Goal: Transaction & Acquisition: Purchase product/service

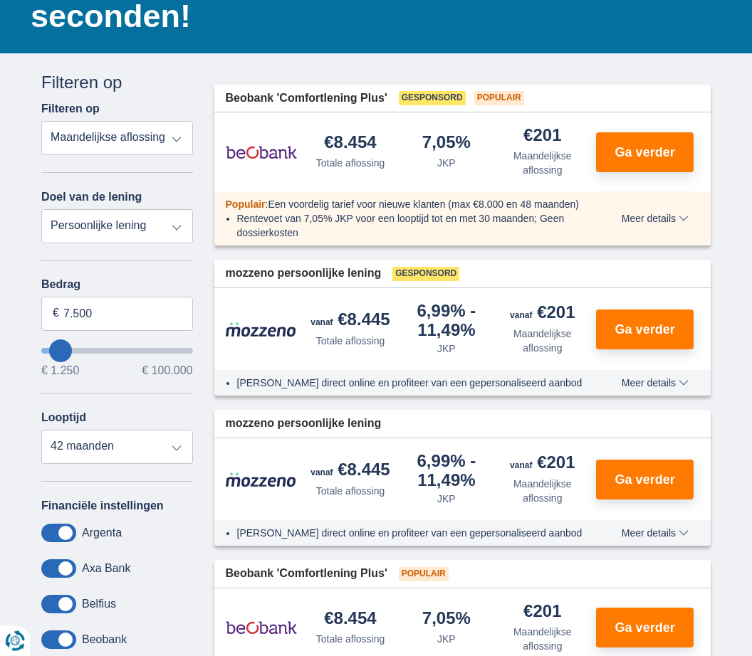
scroll to position [184, 0]
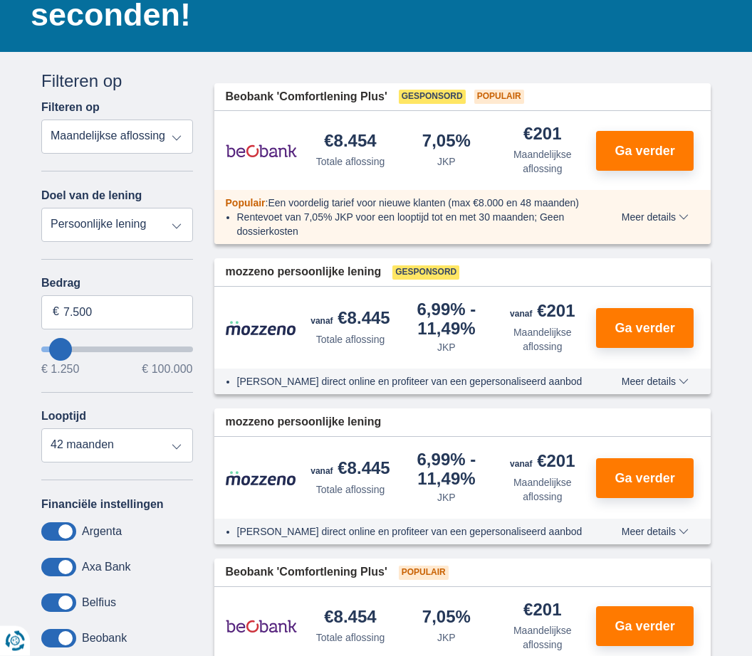
type input "8.250"
type input "8250"
type input "9.250"
type input "9250"
type input "12.250"
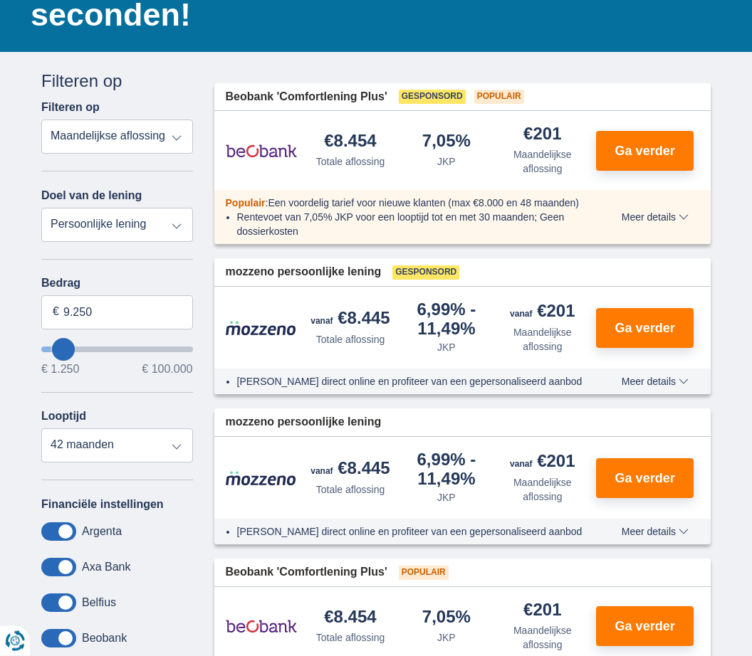
type input "12250"
select select "60"
type input "16.250"
type input "16250"
type input "20.250"
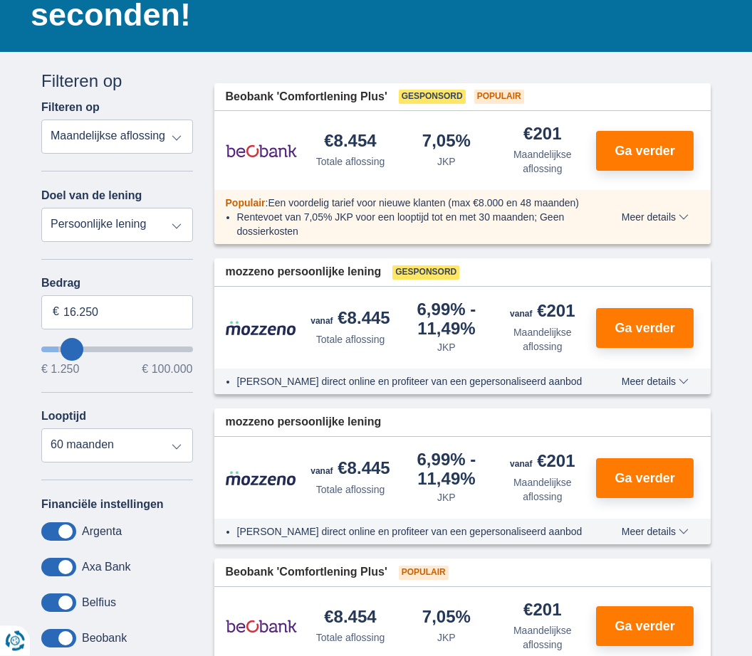
type input "20250"
type input "23.250"
type input "23250"
type input "26.250"
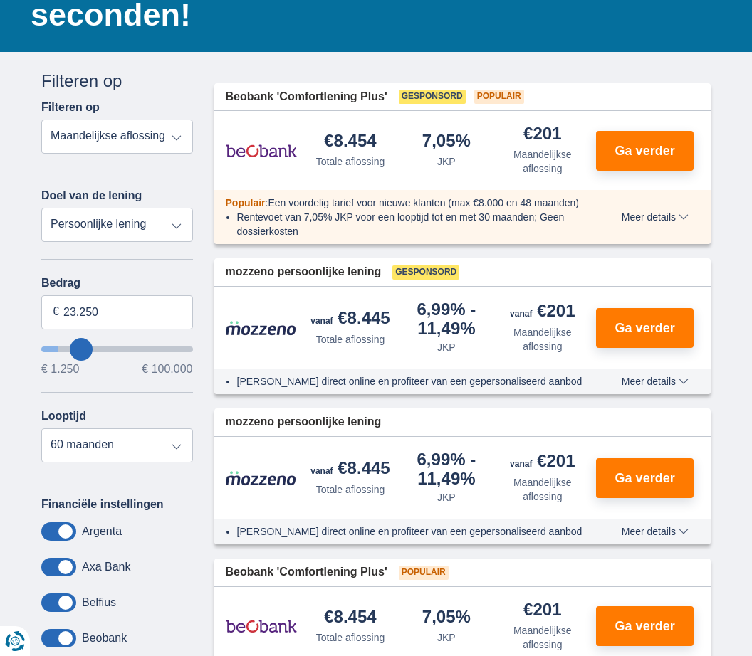
type input "26250"
type input "28.250"
type input "28250"
type input "29.250"
type input "29250"
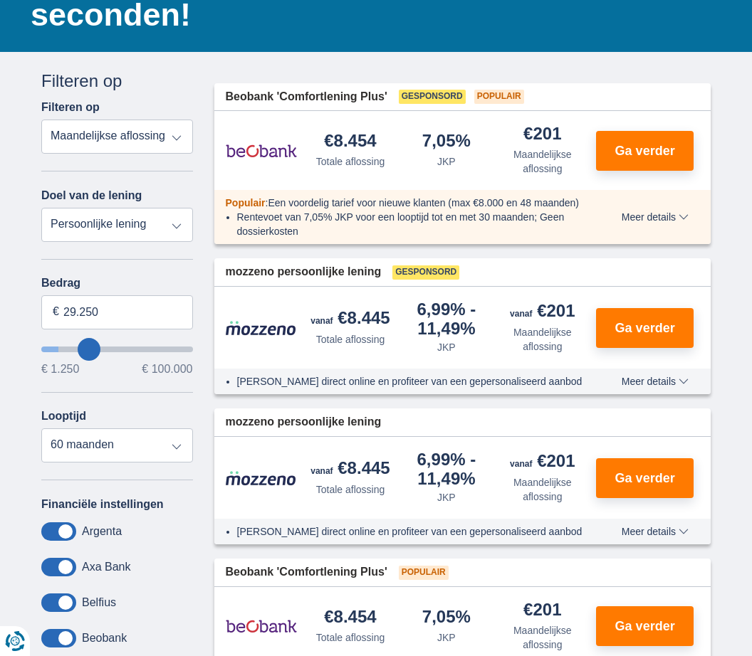
type input "30.250"
type input "30250"
type input "31.250"
type input "31250"
type input "32.250"
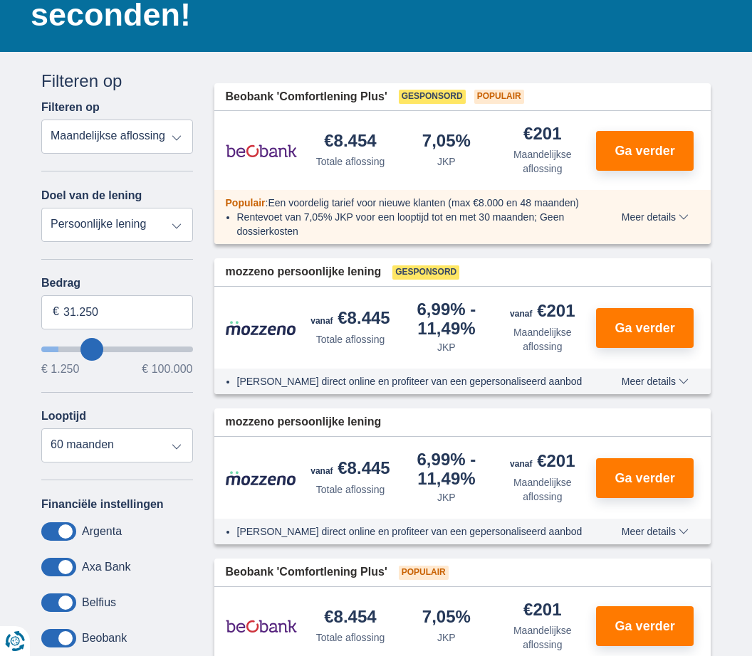
type input "32250"
type input "33.250"
type input "33250"
select select "120"
type input "34.250"
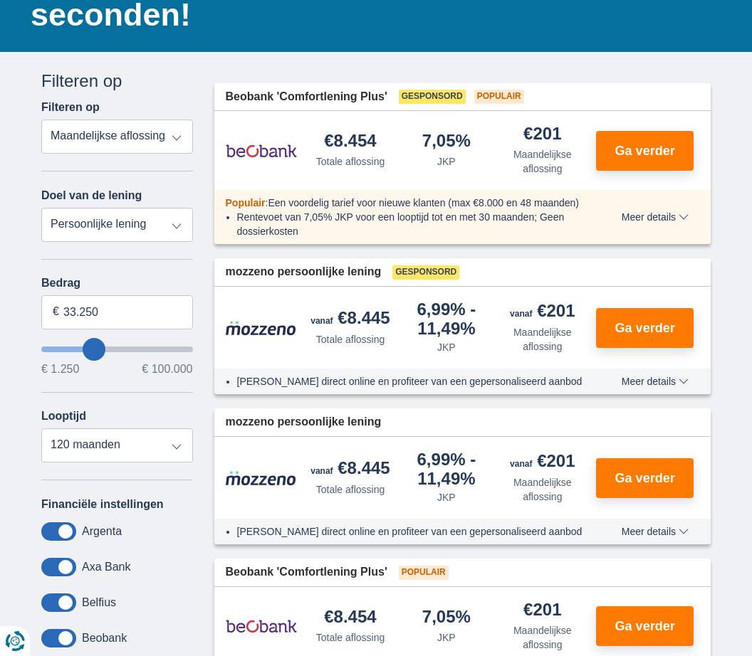
type input "34250"
type input "36.250"
type input "36250"
type input "37.250"
type input "37250"
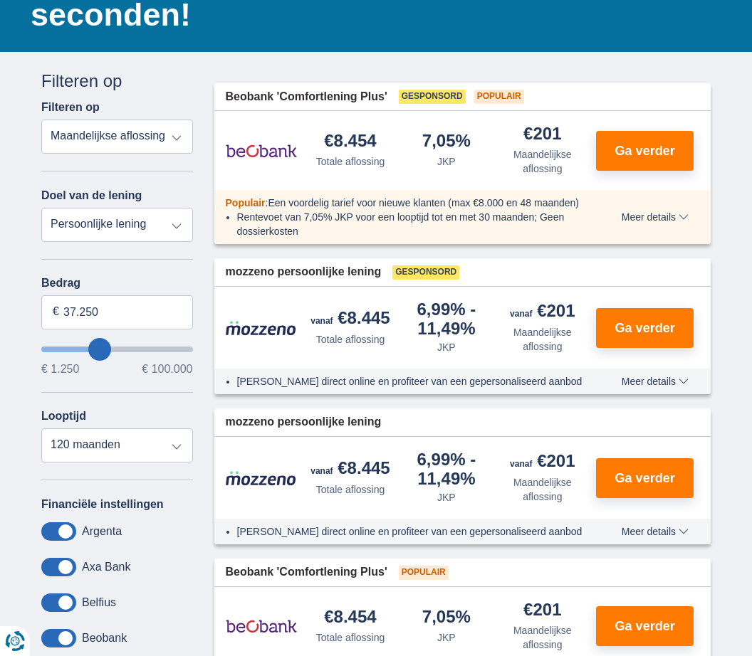
type input "38.250"
type input "38250"
type input "39.250"
type input "39250"
type input "38.250"
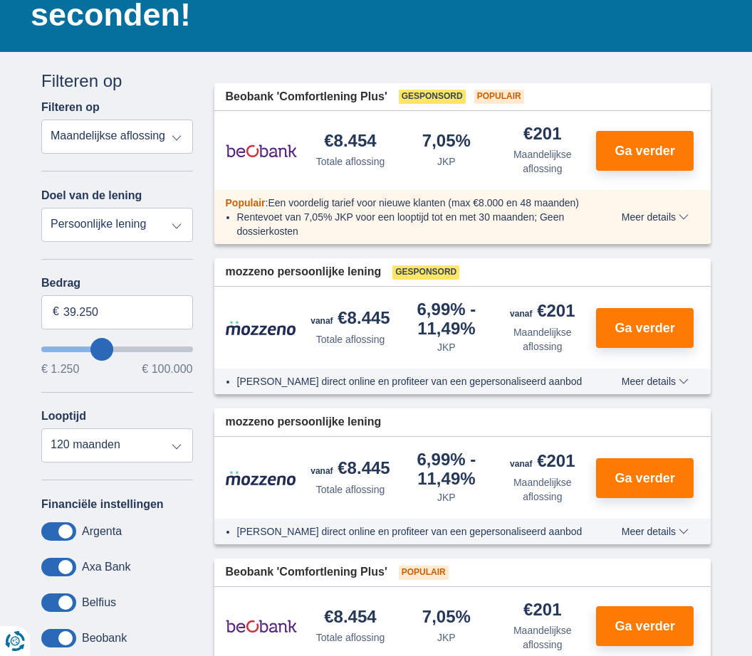
type input "38250"
type input "37.250"
type input "37250"
type input "35.250"
type input "35250"
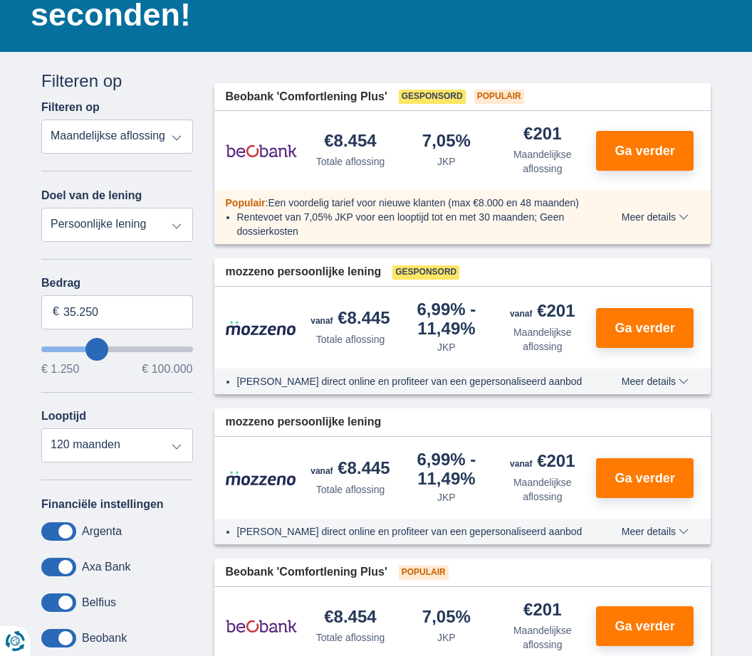
type input "34.250"
type input "34250"
type input "31.250"
type input "31250"
type input "28.250"
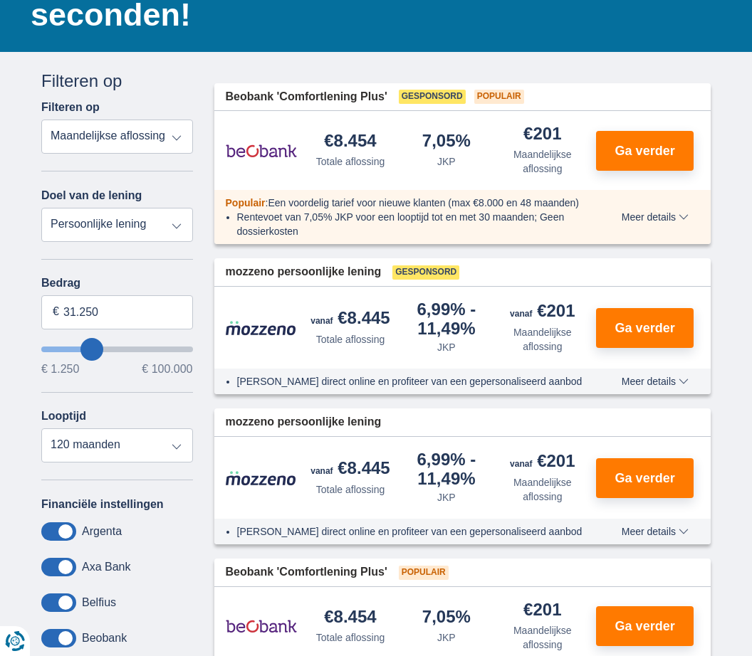
type input "28250"
type input "25.250"
type input "25250"
type input "23.250"
type input "23250"
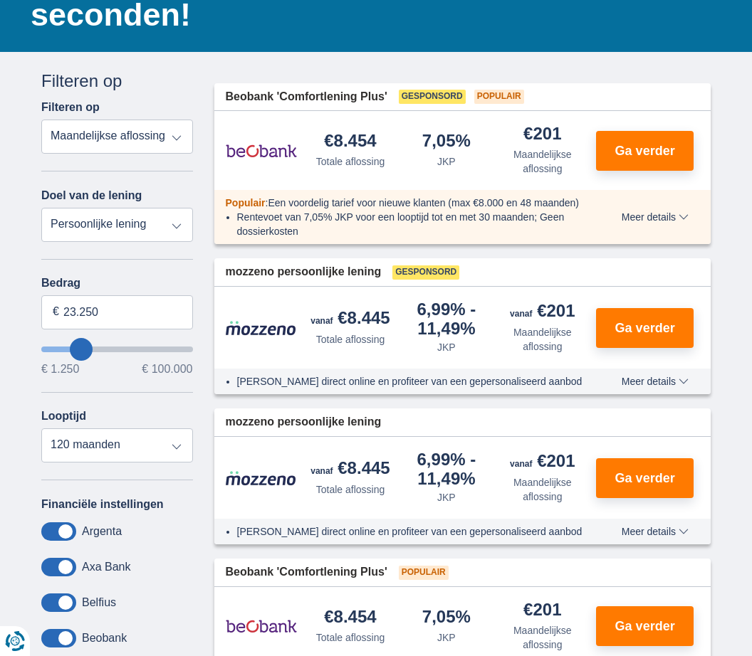
type input "22.250"
type input "22250"
type input "21.250"
type input "21250"
type input "20.250"
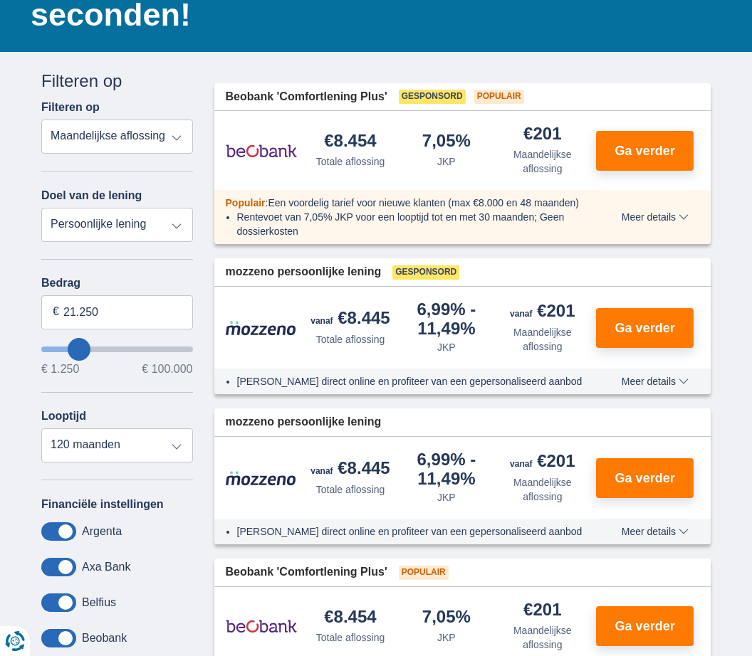
type input "20250"
type input "19.250"
type input "19250"
select select "84"
type input "18.250"
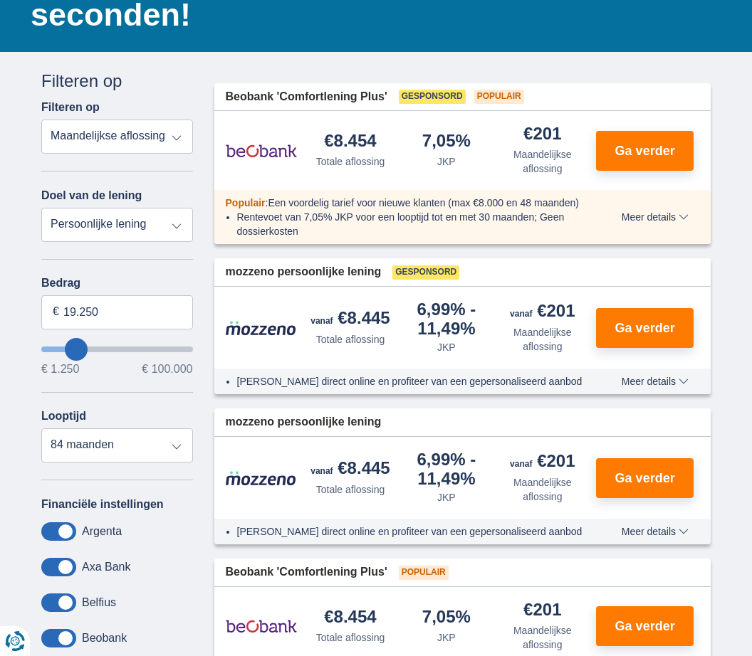
type input "18250"
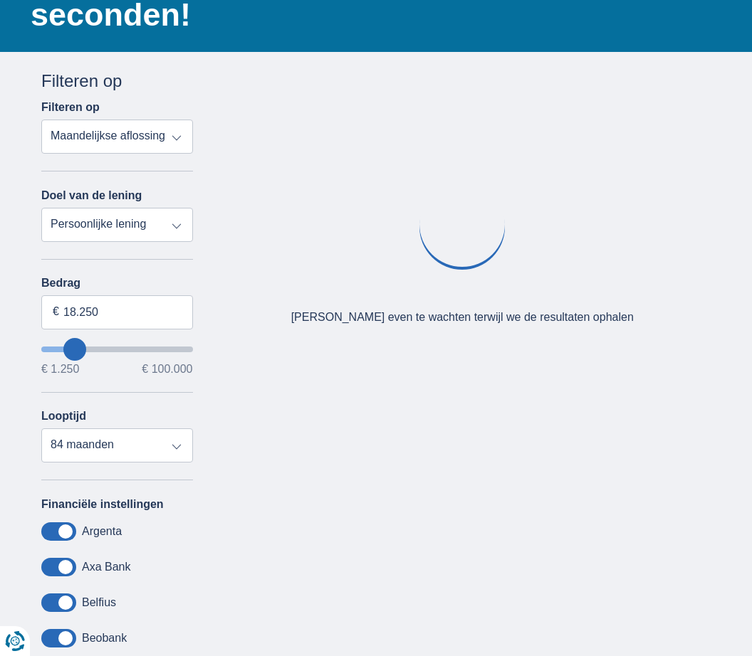
type input "19.250"
type input "19250"
type input "20.250"
type input "20250"
select select "120"
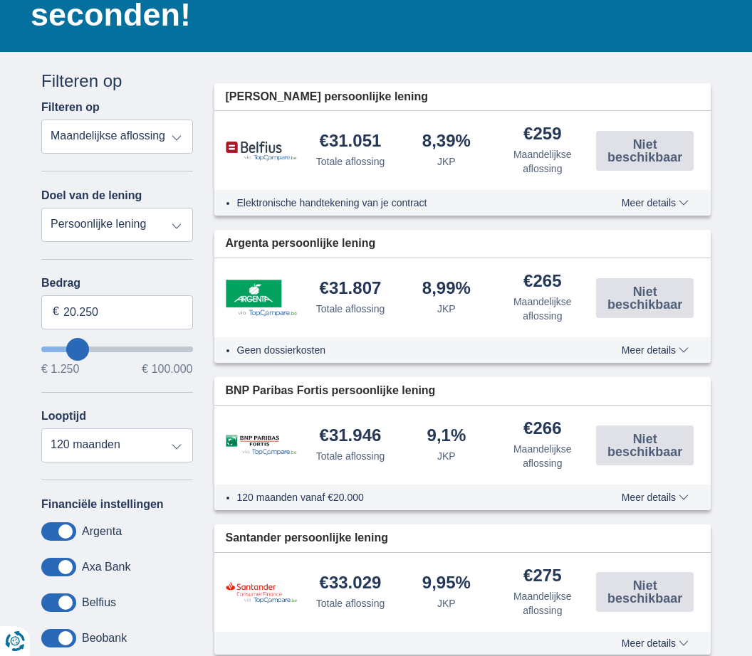
type input "19.250"
type input "19250"
select select "84"
type input "20.250"
type input "20250"
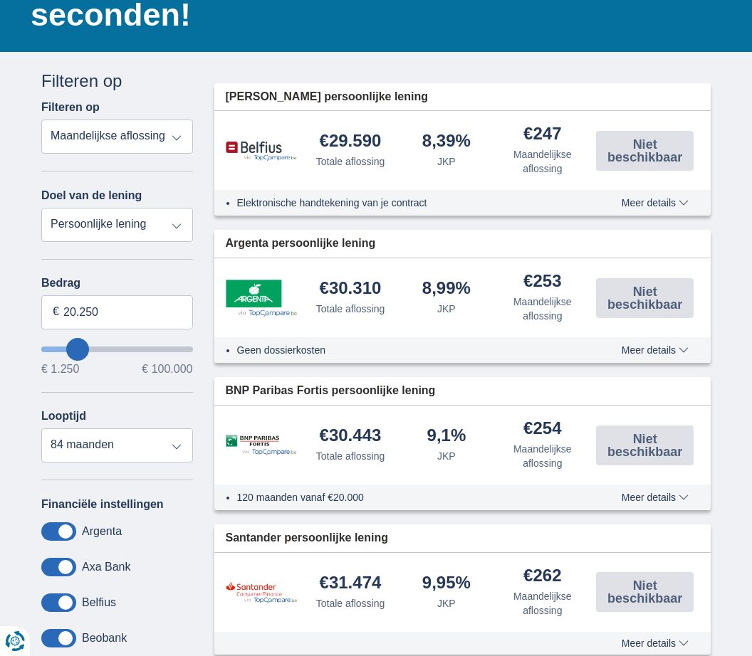
select select "120"
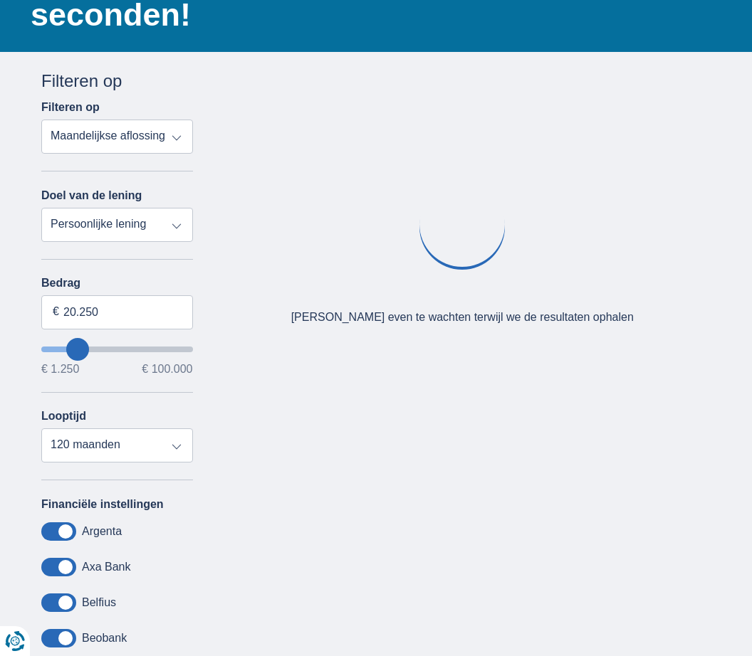
type input "21.250"
type input "21250"
type input "20.250"
type input "20250"
type input "19.250"
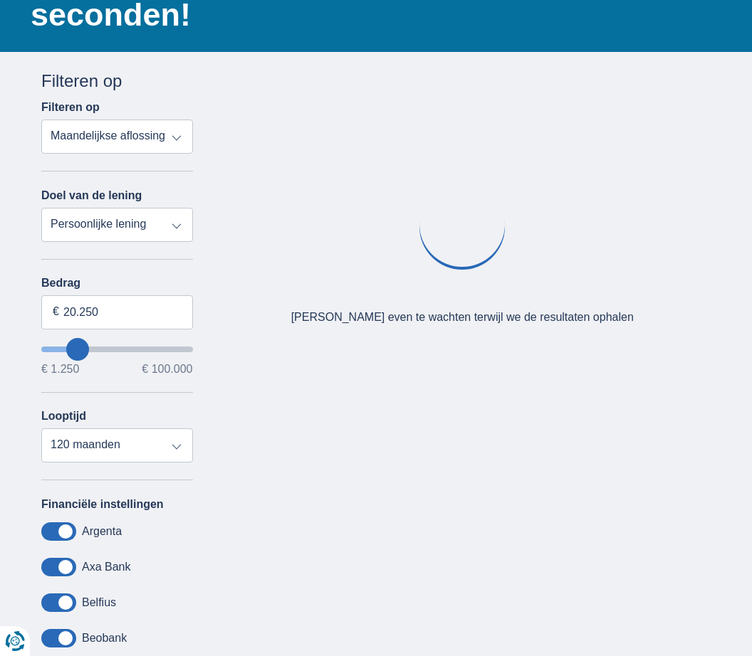
type input "19250"
select select "84"
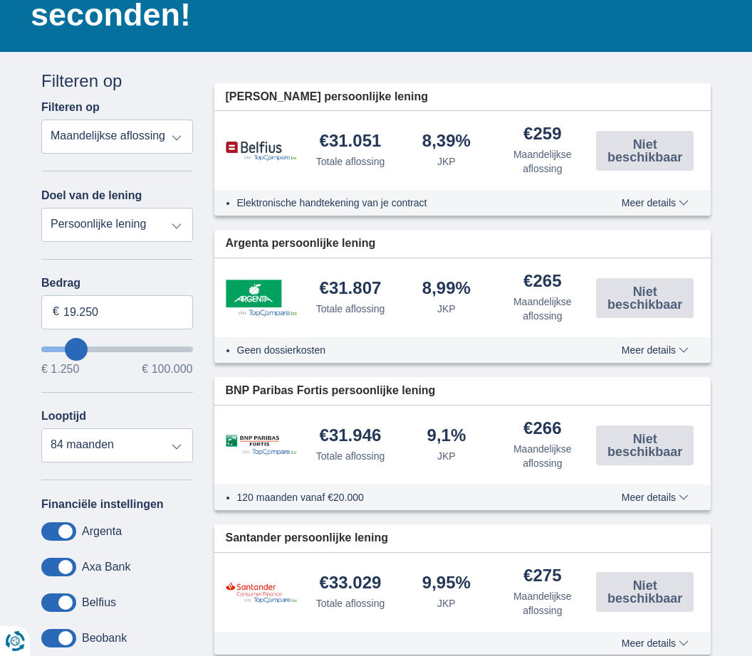
type input "20.250"
type input "20250"
select select "120"
drag, startPoint x: 61, startPoint y: 350, endPoint x: 78, endPoint y: 347, distance: 17.2
type input "20250"
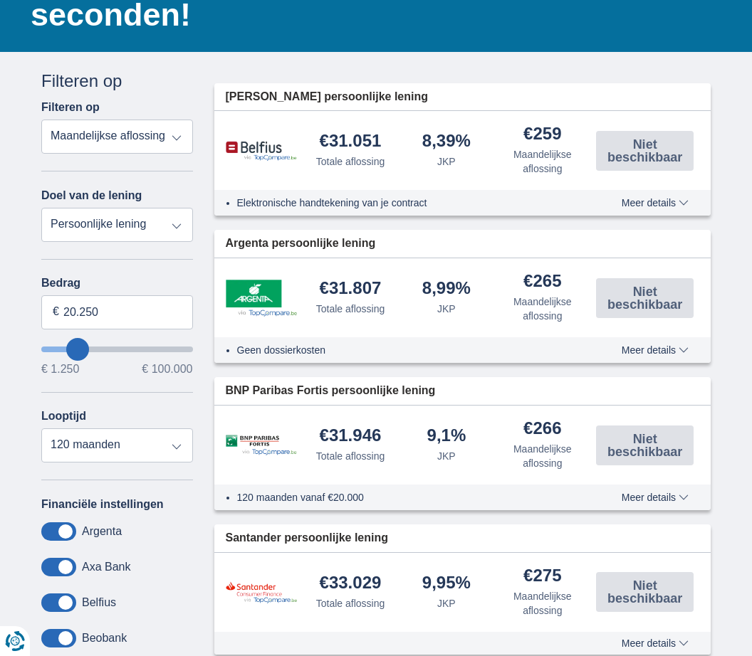
click at [78, 347] on input "wantToBorrow" at bounding box center [117, 350] width 152 height 6
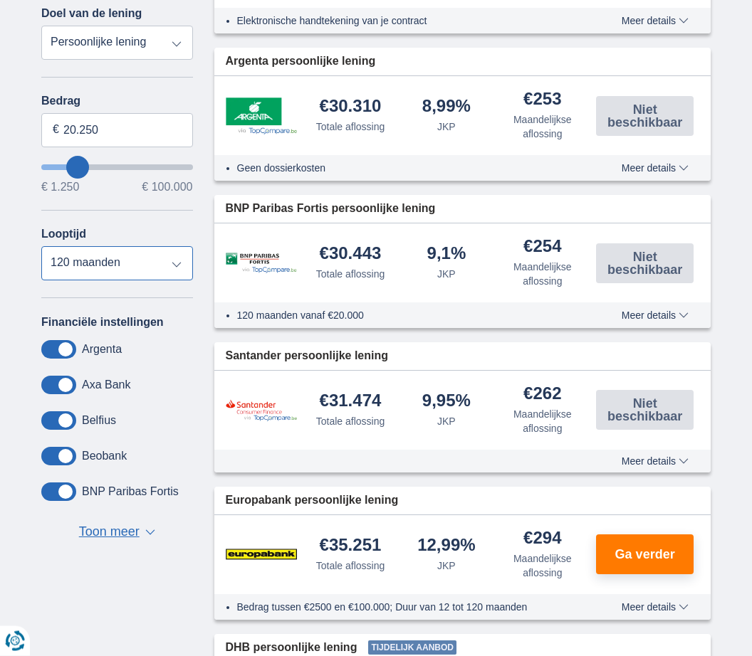
scroll to position [367, 0]
select select "72"
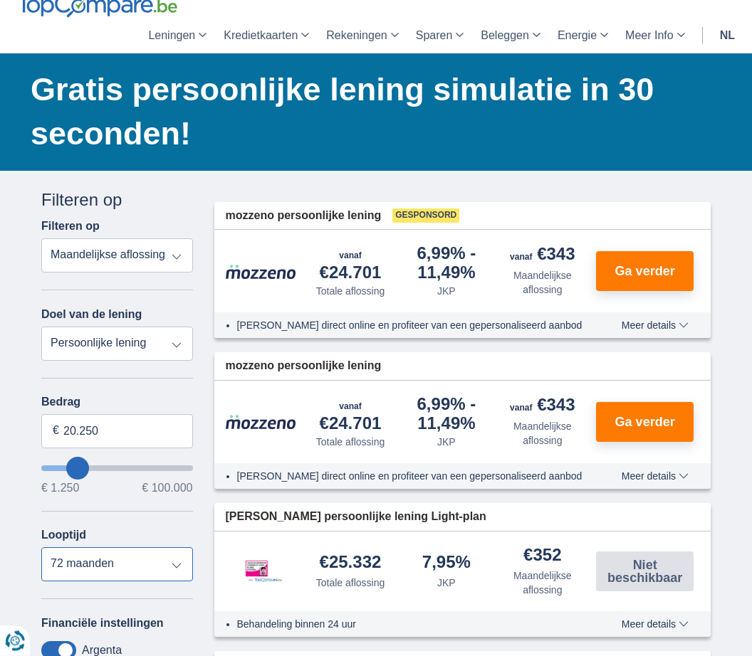
scroll to position [0, 0]
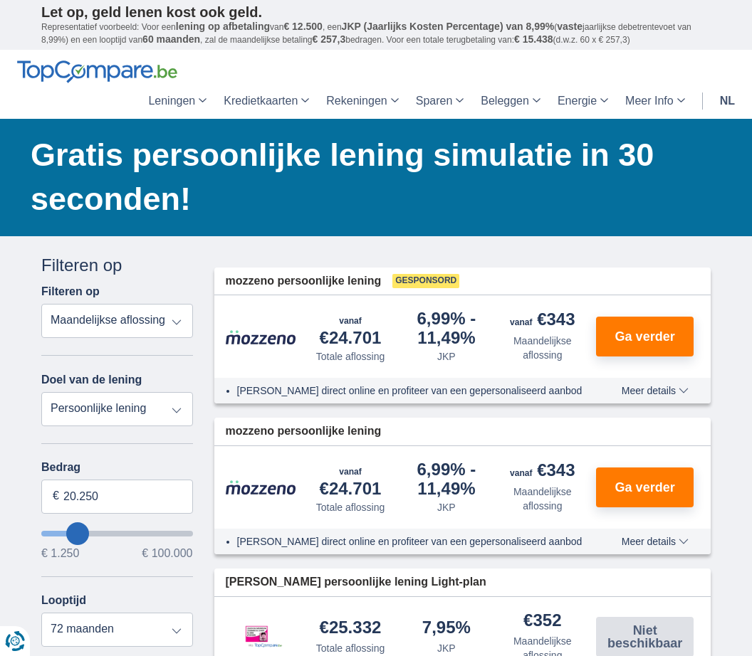
click at [270, 382] on div "[PERSON_NAME] direct online en profiteer van een gepersonaliseerd aanbod Meer d…" at bounding box center [462, 391] width 497 height 26
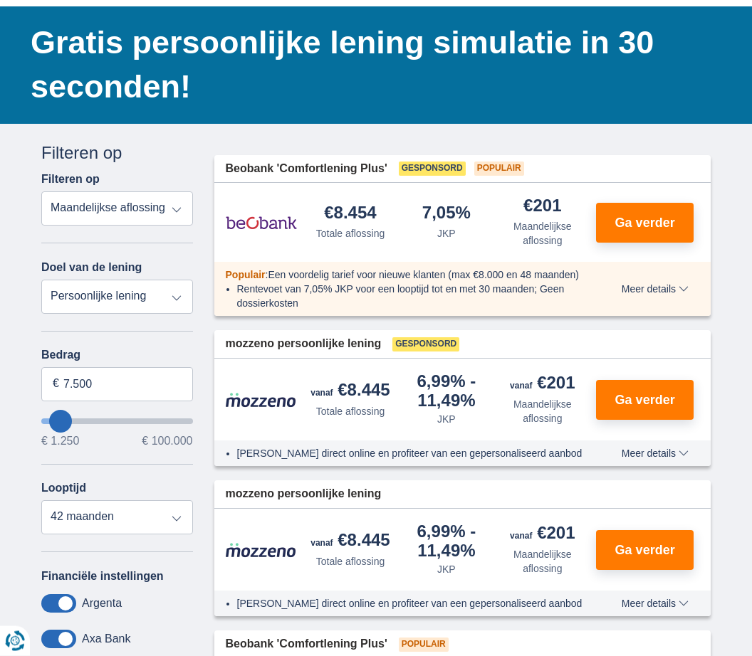
scroll to position [152, 0]
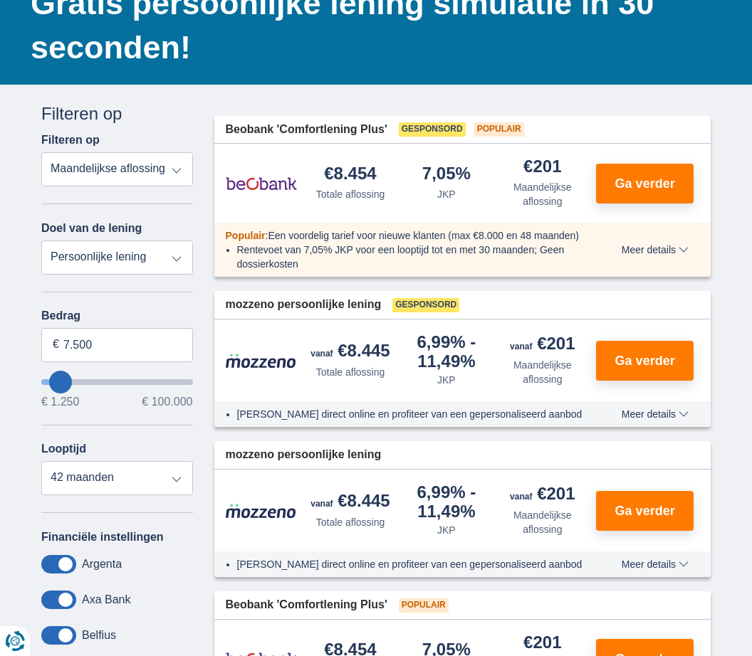
type input "11.250"
type input "11250"
select select "60"
type input "12.250"
type input "12250"
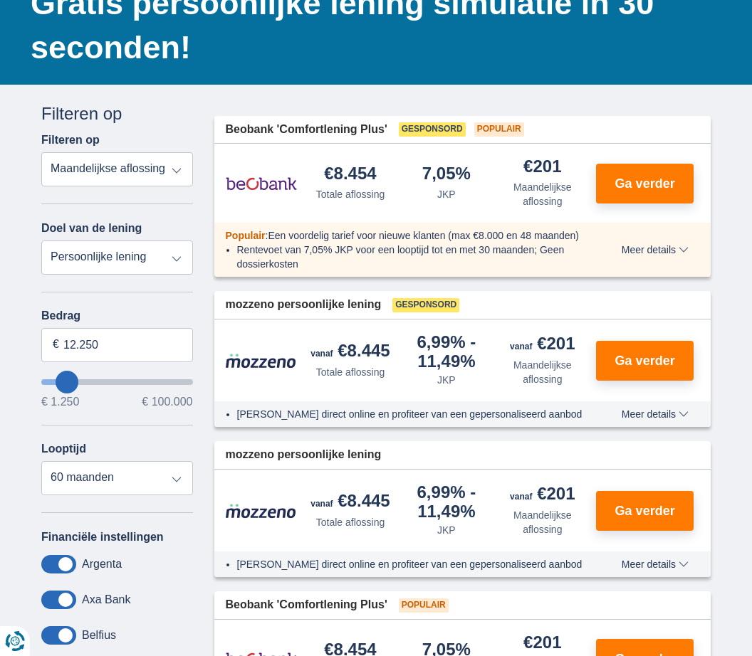
type input "13.250"
type input "13250"
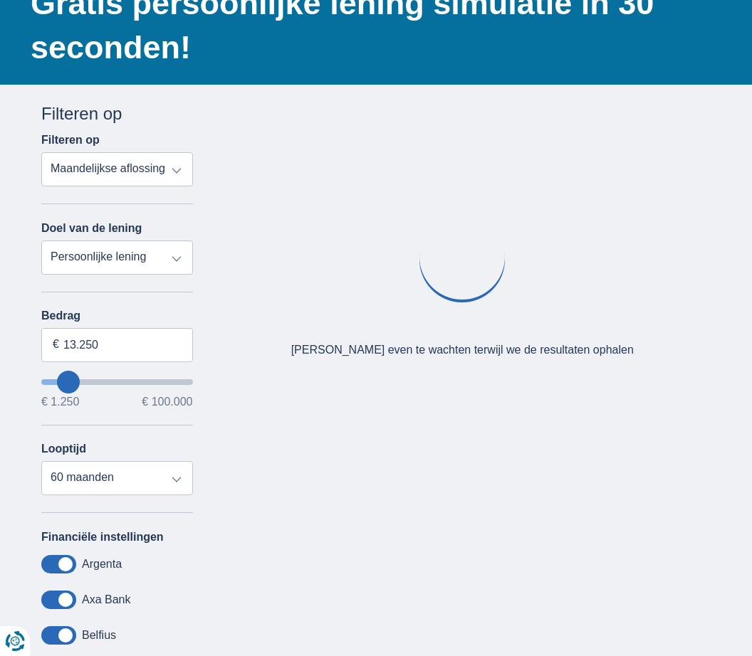
type input "21.250"
type input "21250"
select select "120"
type input "19.250"
type input "19250"
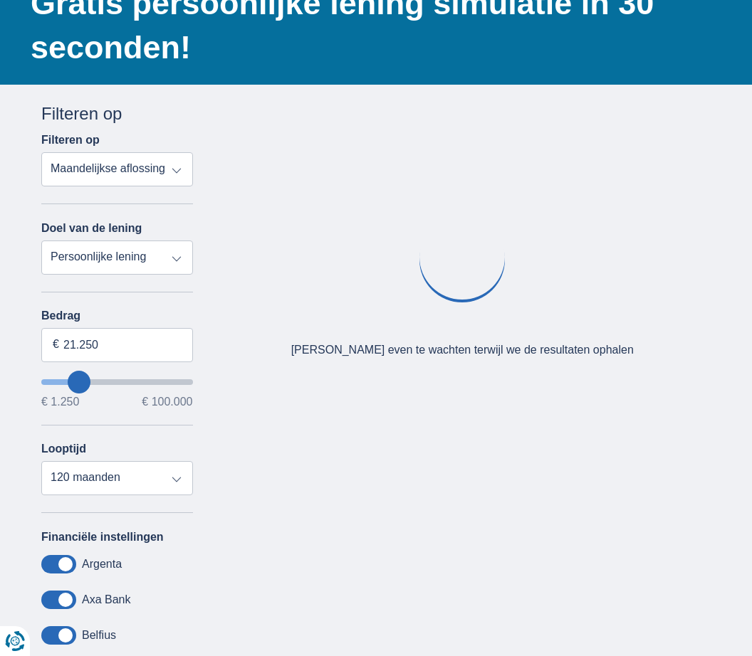
select select "84"
type input "16.250"
type input "16250"
type input "15.250"
type input "15250"
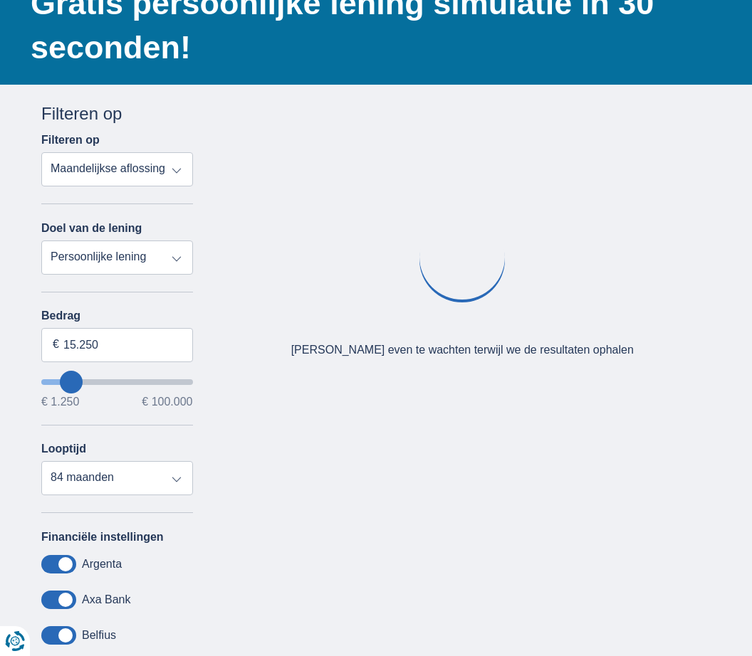
type input "14.250"
type input "14250"
select select "60"
type input "15.250"
type input "15250"
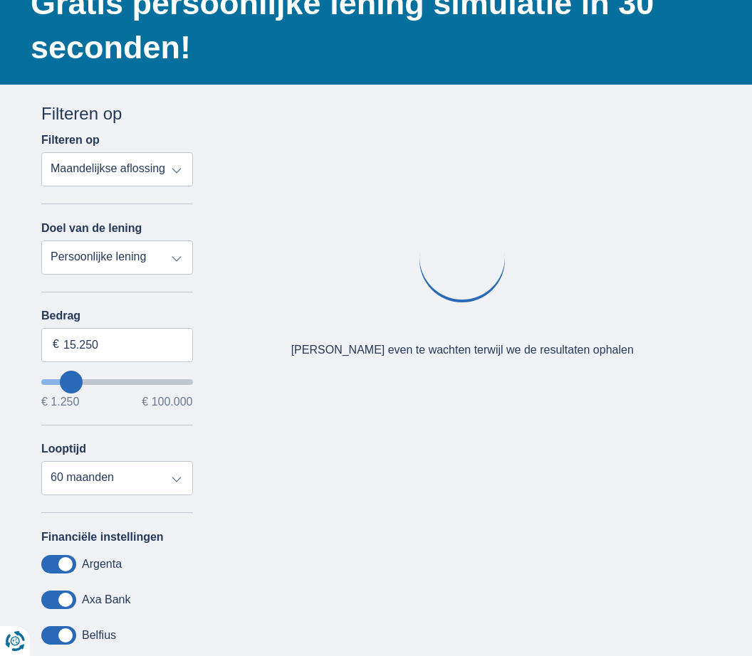
select select "84"
type input "31.250"
type input "31250"
select select "120"
type input "30.250"
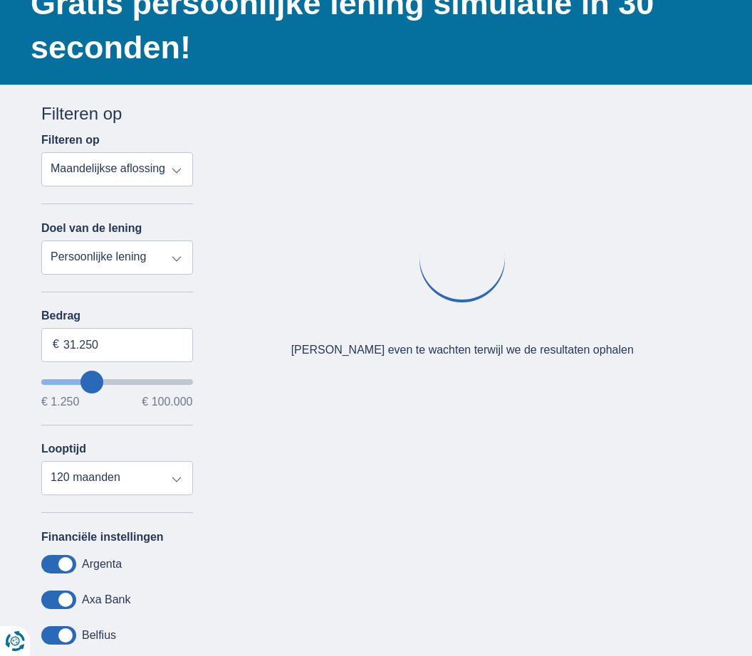
type input "30250"
type input "16.250"
type input "16250"
select select "84"
type input "18.250"
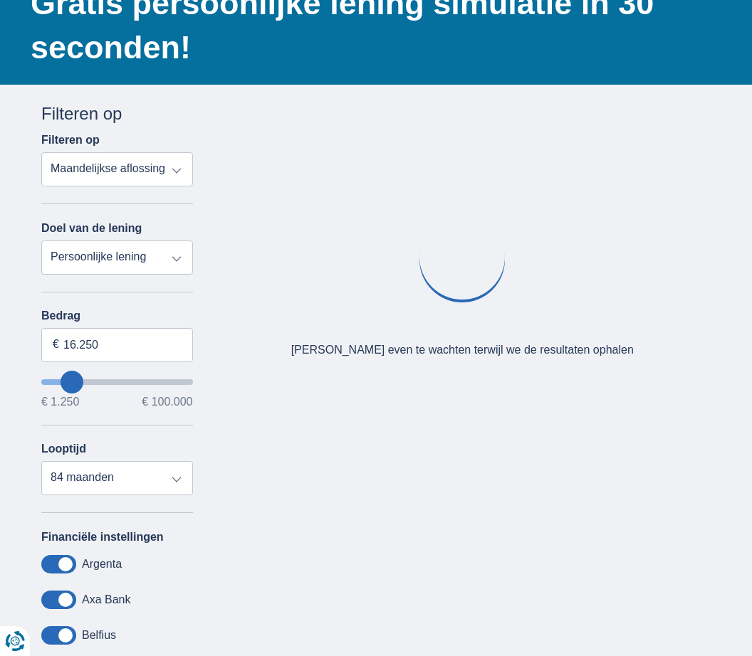
type input "18250"
type input "26.250"
type input "26250"
type input "33.250"
type input "33250"
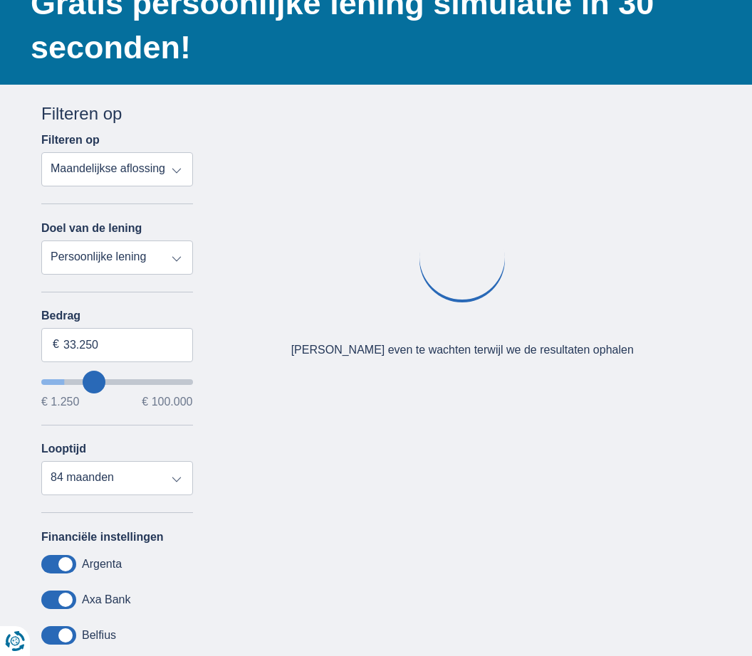
type input "42.250"
type input "42250"
type input "46.250"
type input "46250"
type input "52.250"
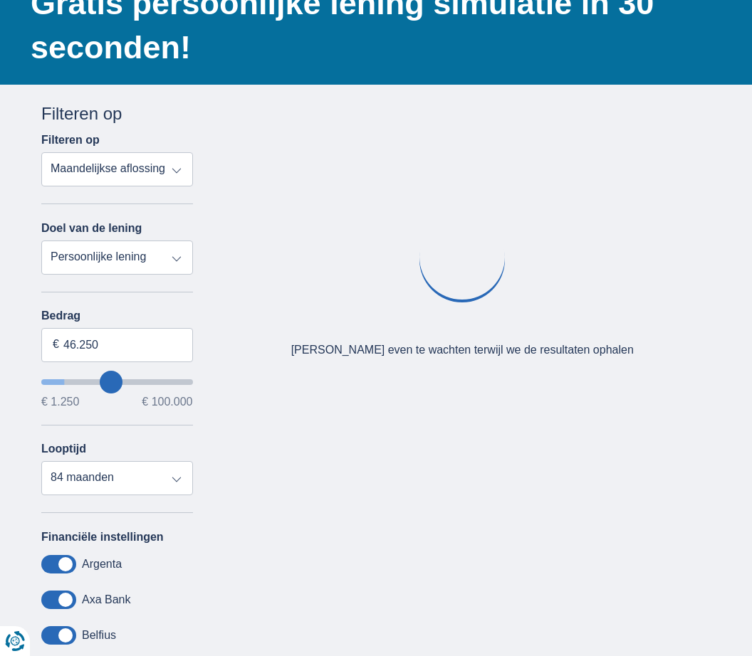
type input "52250"
type input "58.250"
type input "58250"
select select "120"
type input "61.250"
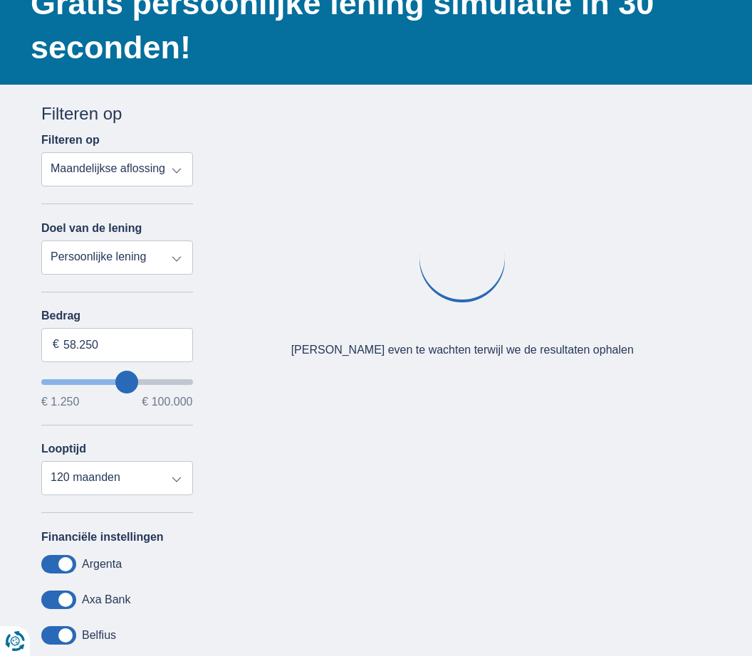
type input "61250"
type input "62.250"
type input "62250"
type input "63.250"
type input "63250"
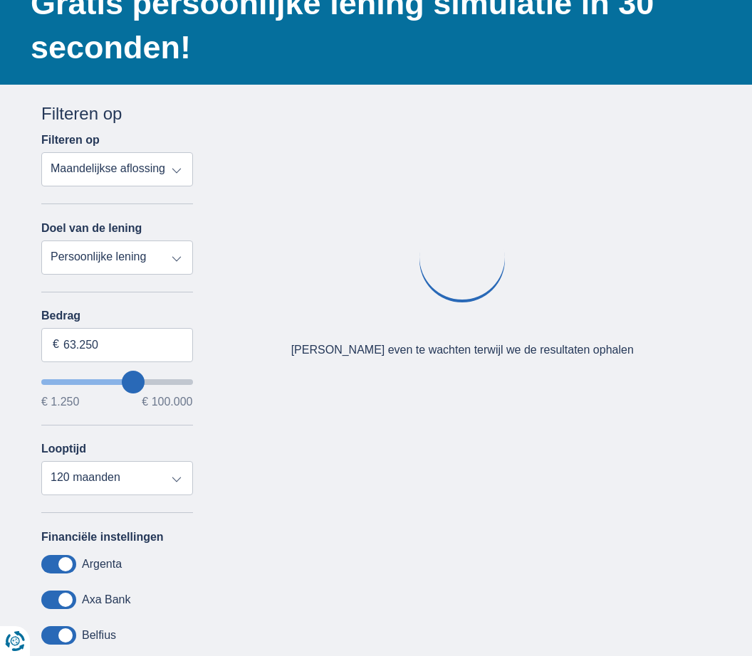
type input "62.250"
type input "62250"
type input "58.250"
type input "58250"
type input "56.250"
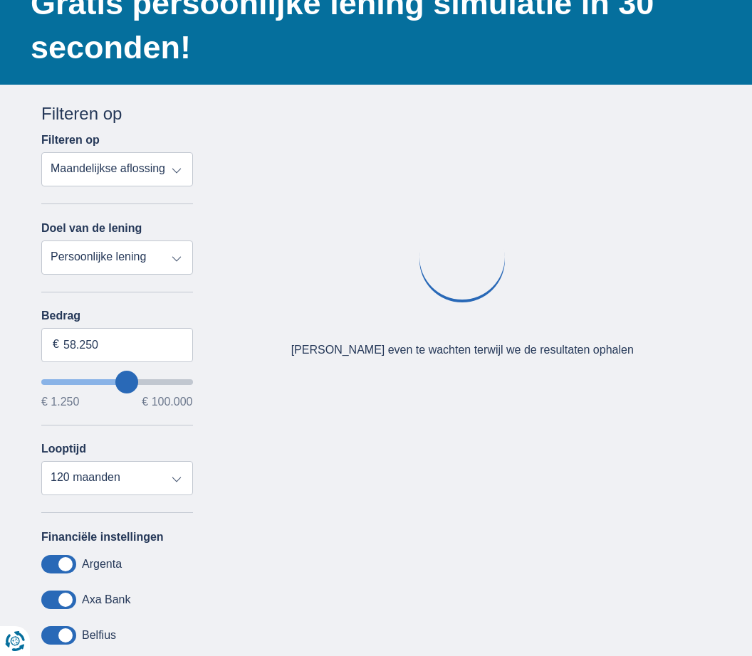
type input "56250"
type input "54.250"
type input "54250"
type input "50.250"
type input "50250"
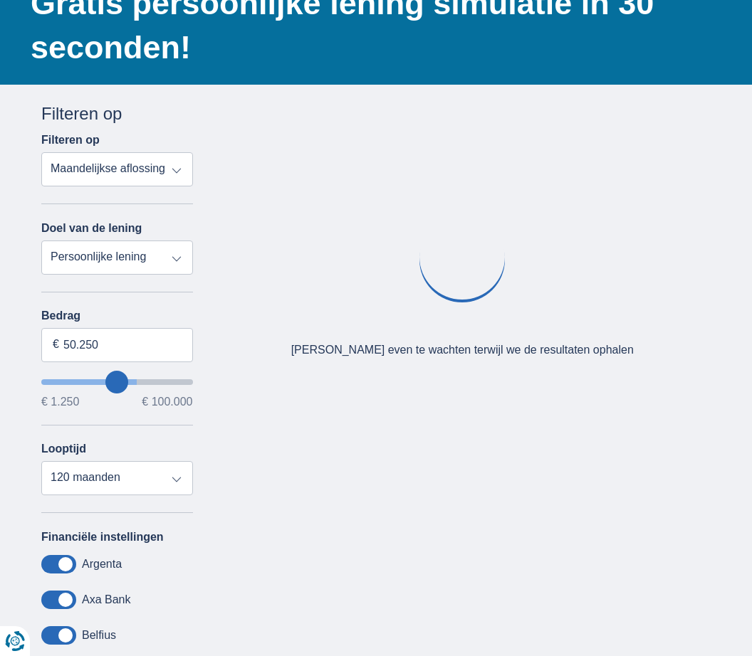
type input "46.250"
type input "46250"
type input "44.250"
type input "44250"
type input "43.250"
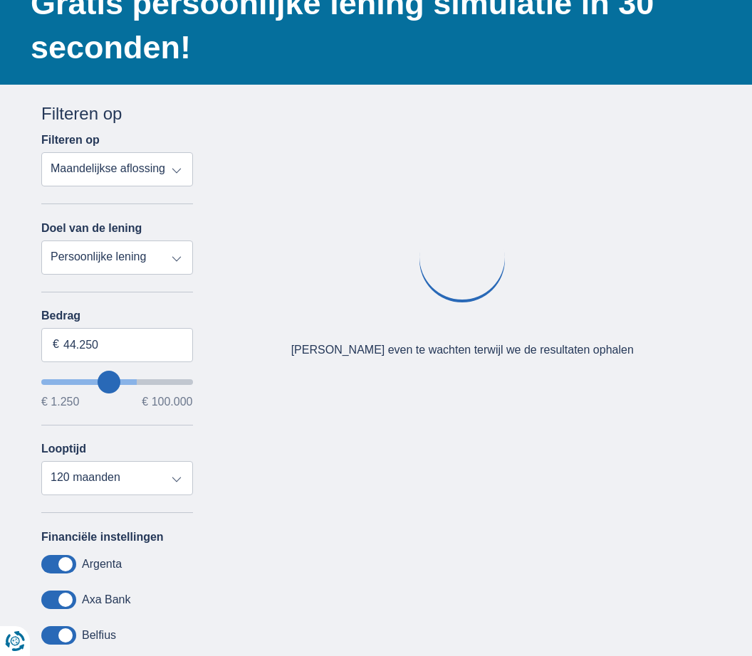
type input "43250"
type input "42.250"
type input "42250"
type input "41.250"
type input "41250"
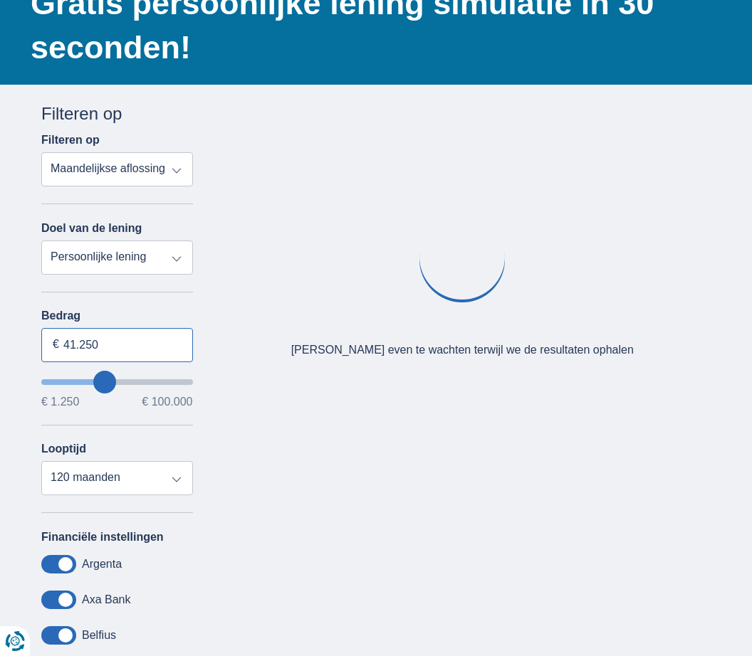
click at [105, 352] on input "41.250" at bounding box center [117, 345] width 152 height 34
type input "4"
type input "20.000"
type input "20250"
select select "72"
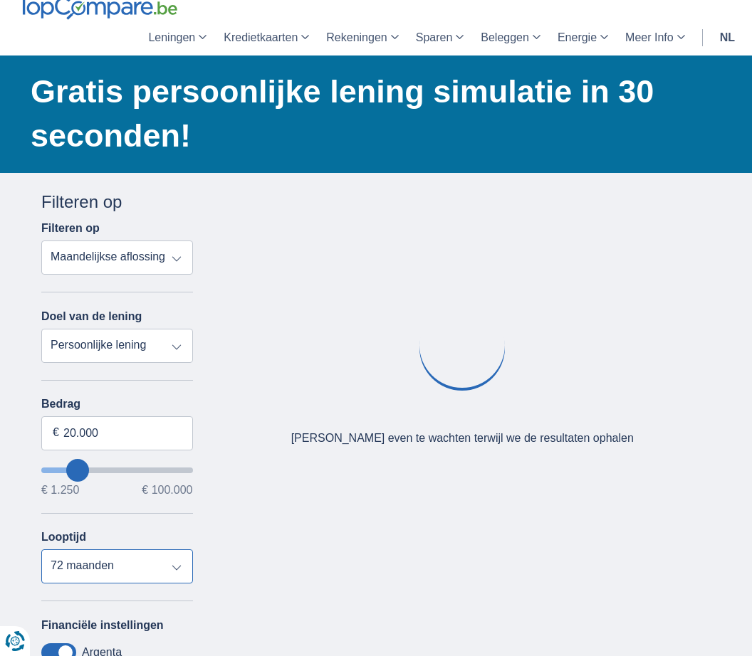
scroll to position [0, 0]
